Goal: Task Accomplishment & Management: Complete application form

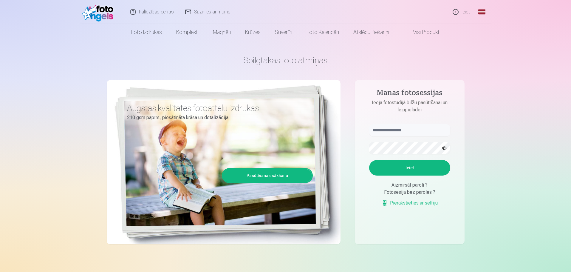
click at [479, 10] on link "Global" at bounding box center [482, 12] width 12 height 24
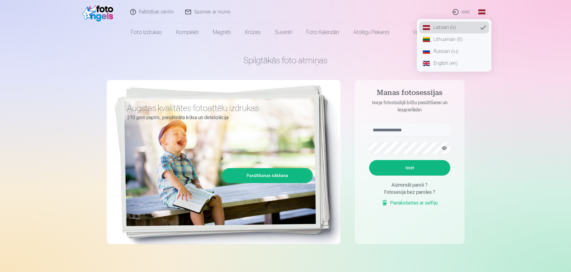
click at [456, 38] on link "Lithuanian (lt)" at bounding box center [454, 39] width 70 height 12
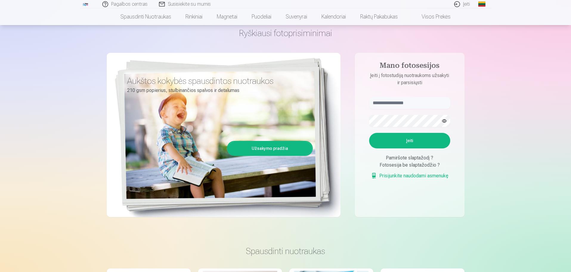
scroll to position [30, 0]
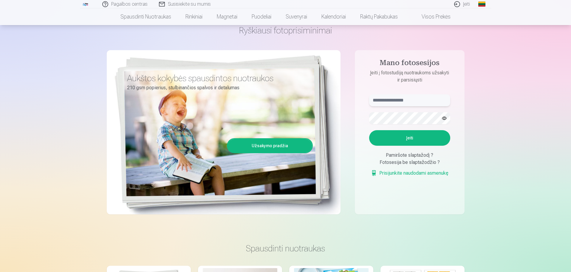
click at [405, 100] on input "text" at bounding box center [409, 100] width 81 height 12
type input "**********"
click at [444, 117] on button "button" at bounding box center [443, 117] width 11 height 11
click at [415, 137] on button "Įeiti" at bounding box center [409, 137] width 81 height 15
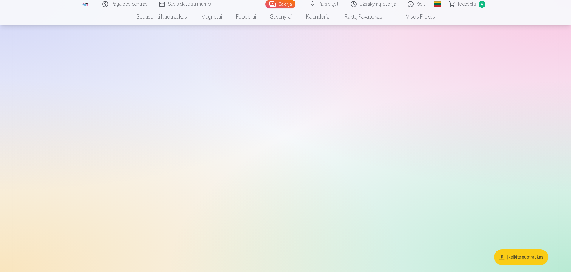
scroll to position [537, 0]
